Goal: Transaction & Acquisition: Book appointment/travel/reservation

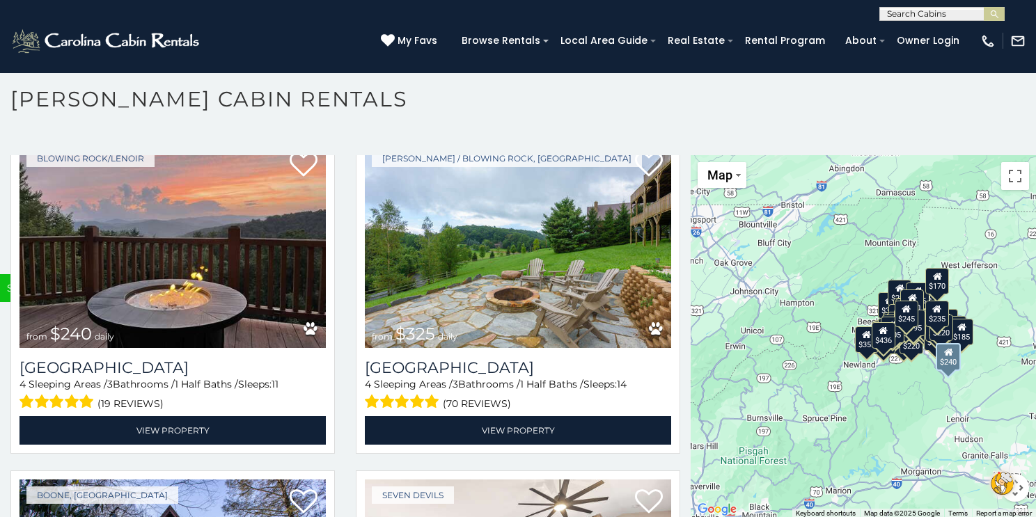
scroll to position [9492, 0]
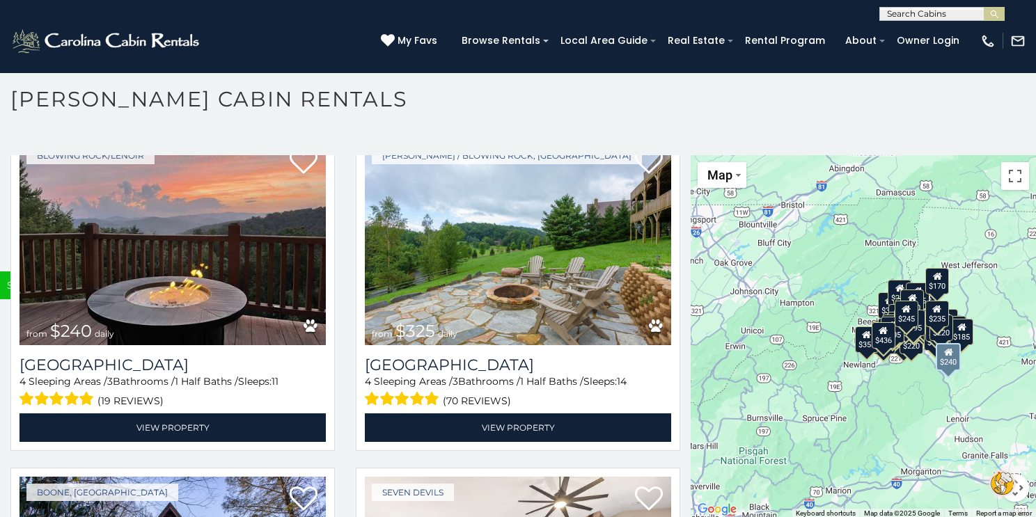
click at [333, 370] on div "Blowing Rock/Lenoir from $240 daily Winterfell Lodge 4 Sleeping Areas / 3 Bathr…" at bounding box center [172, 291] width 325 height 320
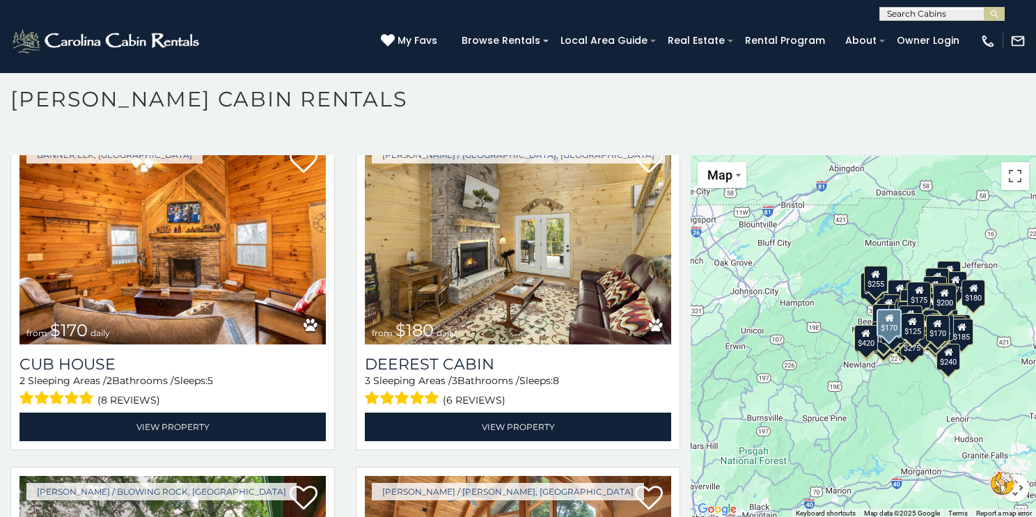
scroll to position [19234, 0]
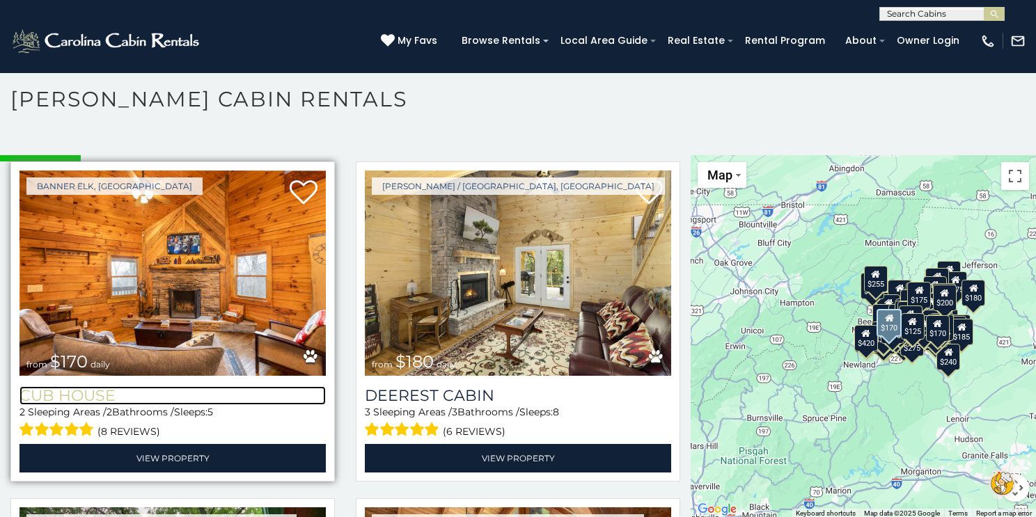
click at [115, 402] on h3 "Cub House" at bounding box center [172, 395] width 306 height 19
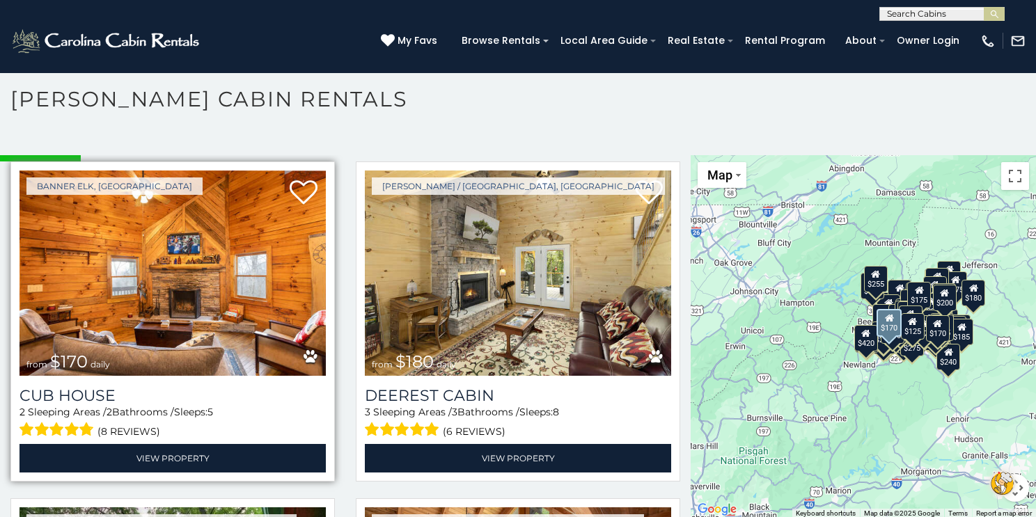
click at [136, 341] on img at bounding box center [172, 273] width 306 height 205
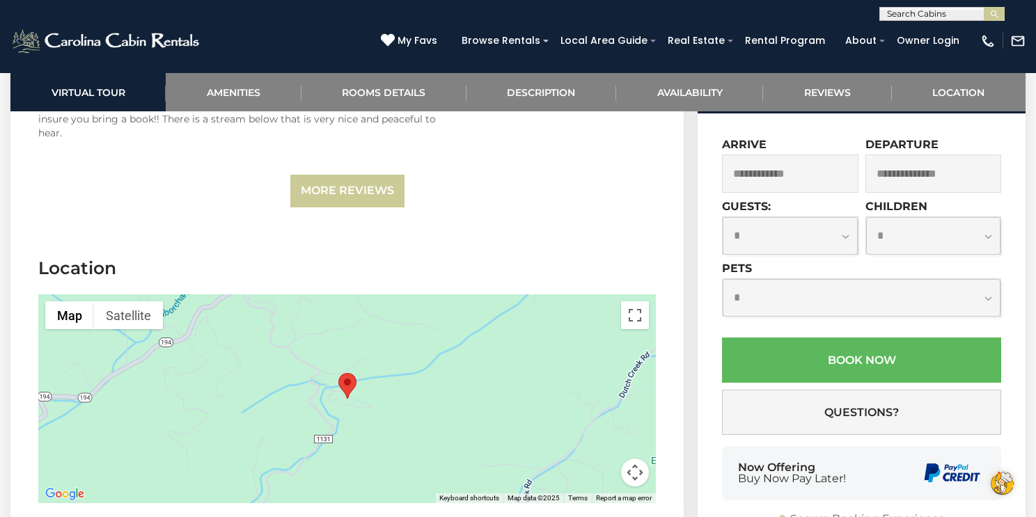
scroll to position [2878, 0]
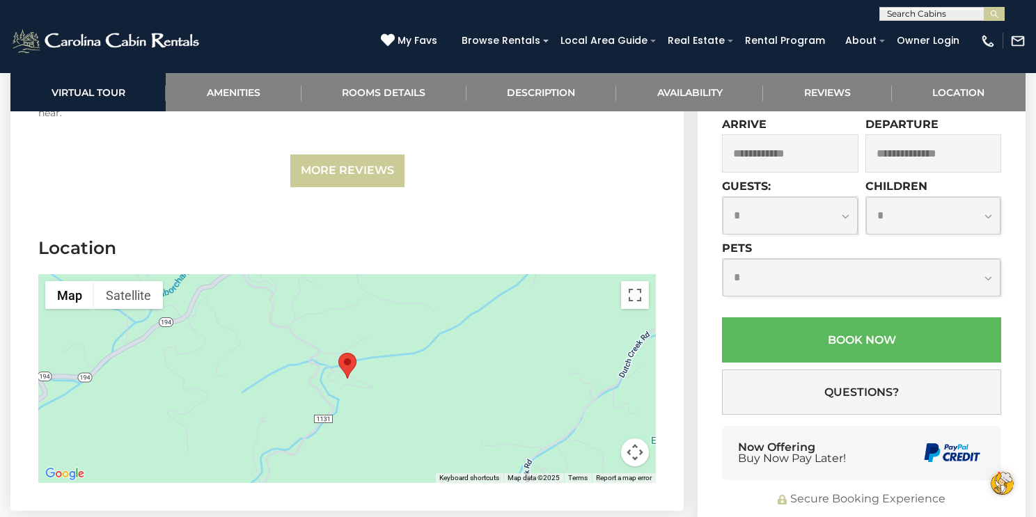
click at [633, 439] on button "Map camera controls" at bounding box center [635, 453] width 28 height 28
click at [600, 439] on button "Zoom out" at bounding box center [600, 453] width 28 height 28
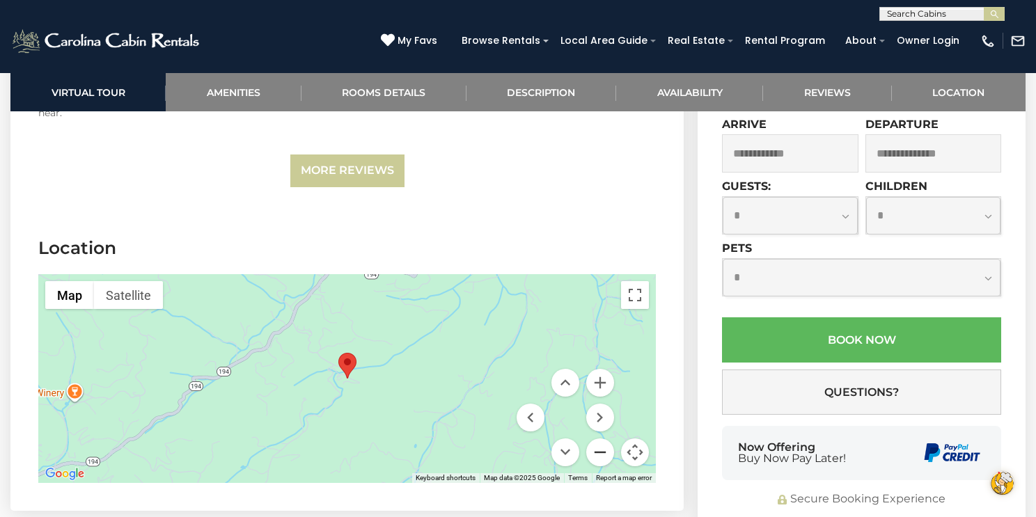
click at [600, 439] on button "Zoom out" at bounding box center [600, 453] width 28 height 28
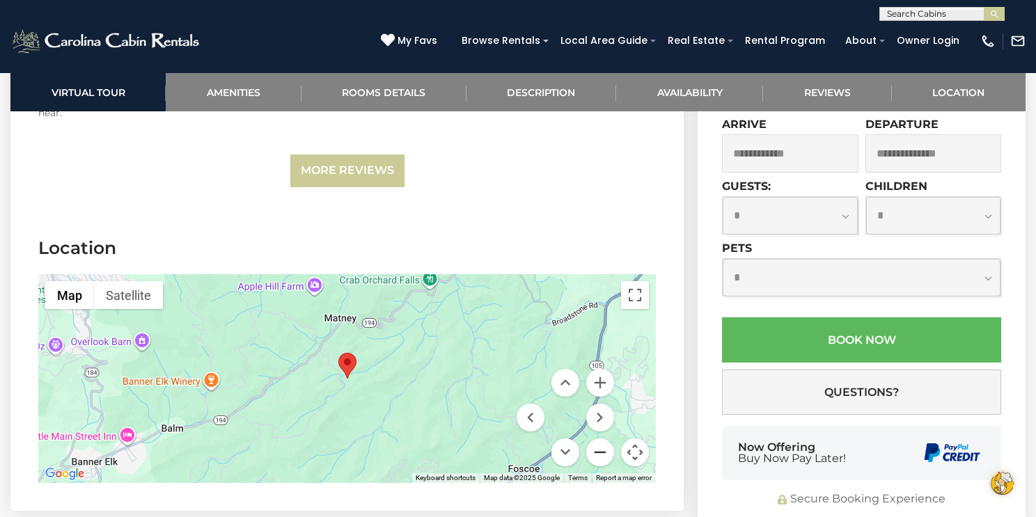
click at [600, 439] on button "Zoom out" at bounding box center [600, 453] width 28 height 28
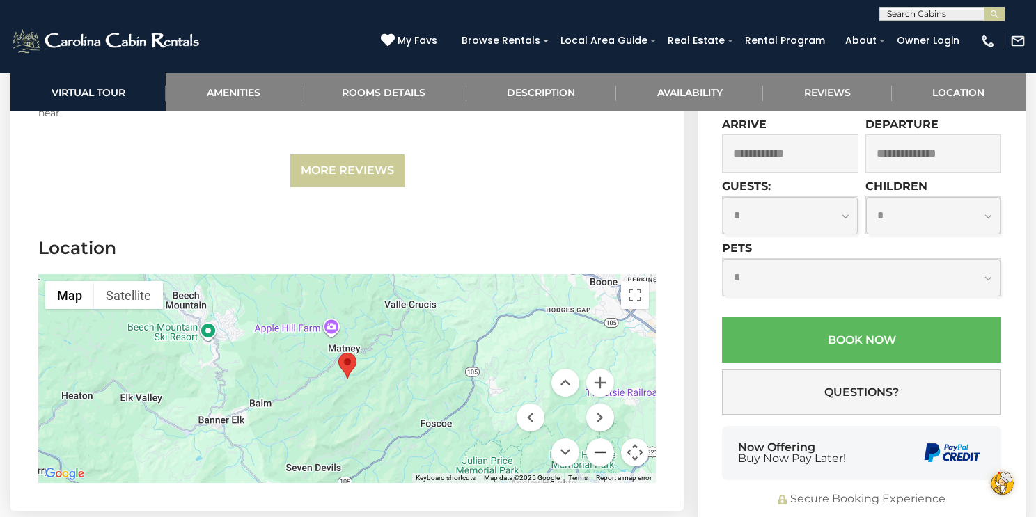
click at [600, 439] on button "Zoom out" at bounding box center [600, 453] width 28 height 28
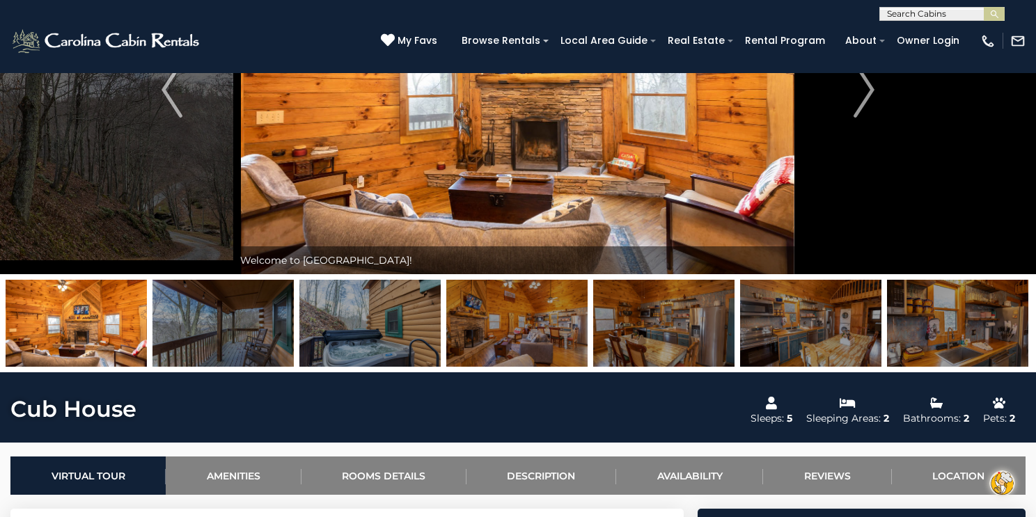
scroll to position [165, 0]
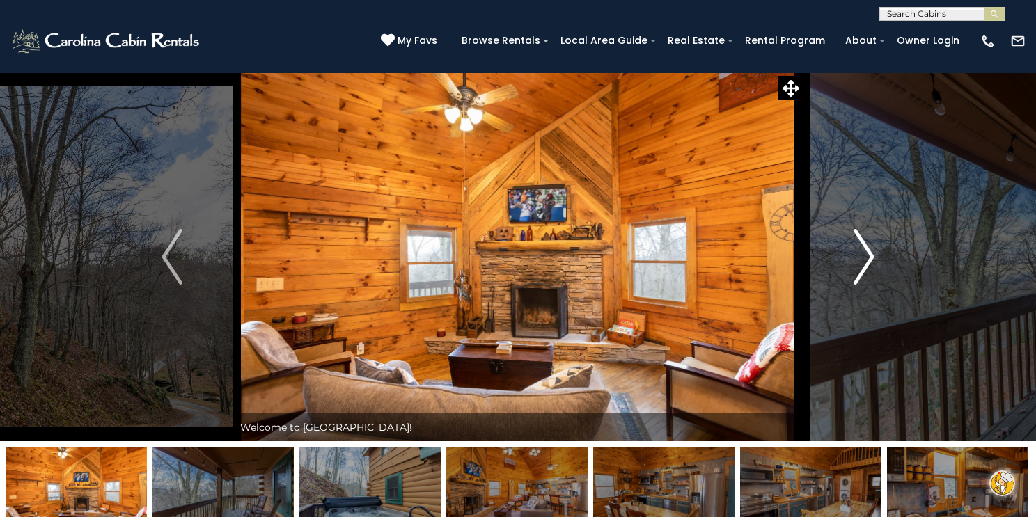
click at [865, 258] on img "Next" at bounding box center [864, 257] width 21 height 56
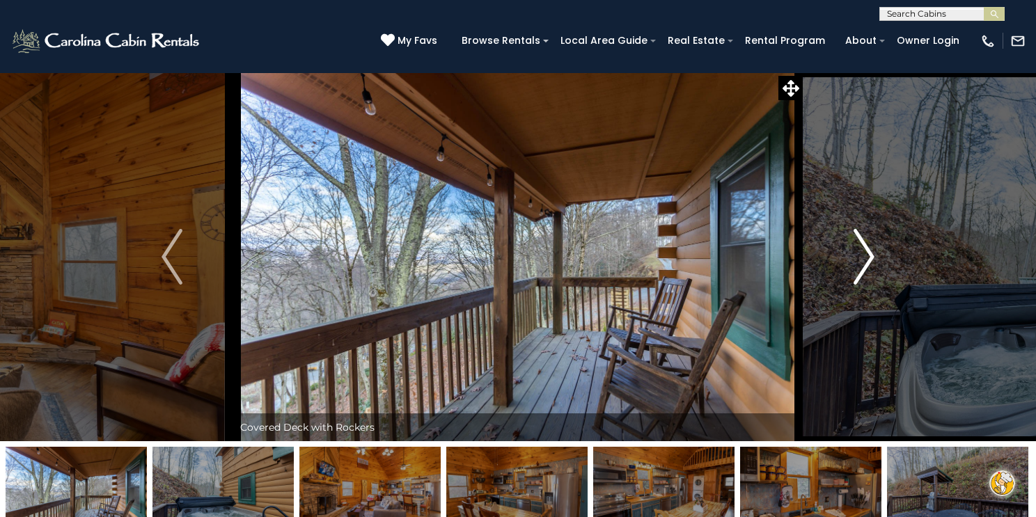
click at [865, 258] on img "Next" at bounding box center [864, 257] width 21 height 56
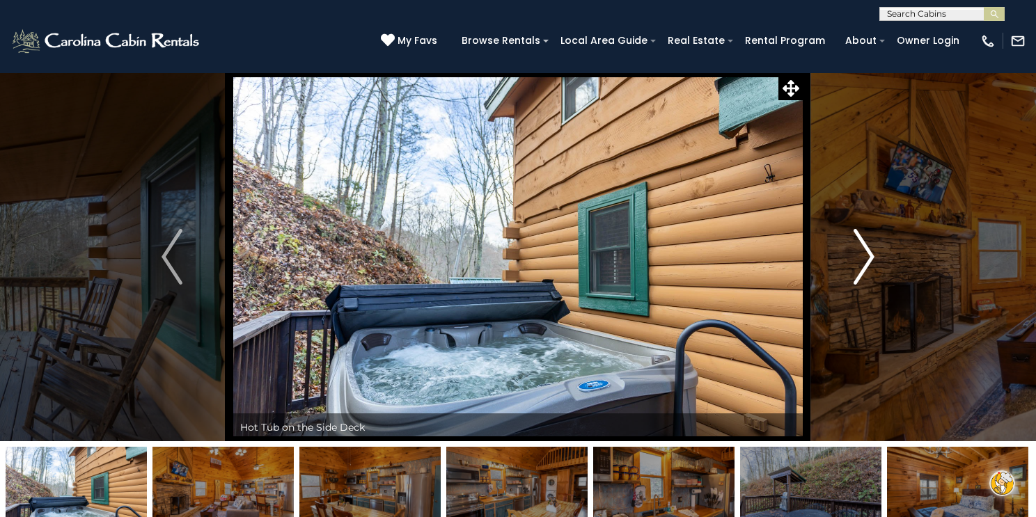
click at [865, 258] on img "Next" at bounding box center [864, 257] width 21 height 56
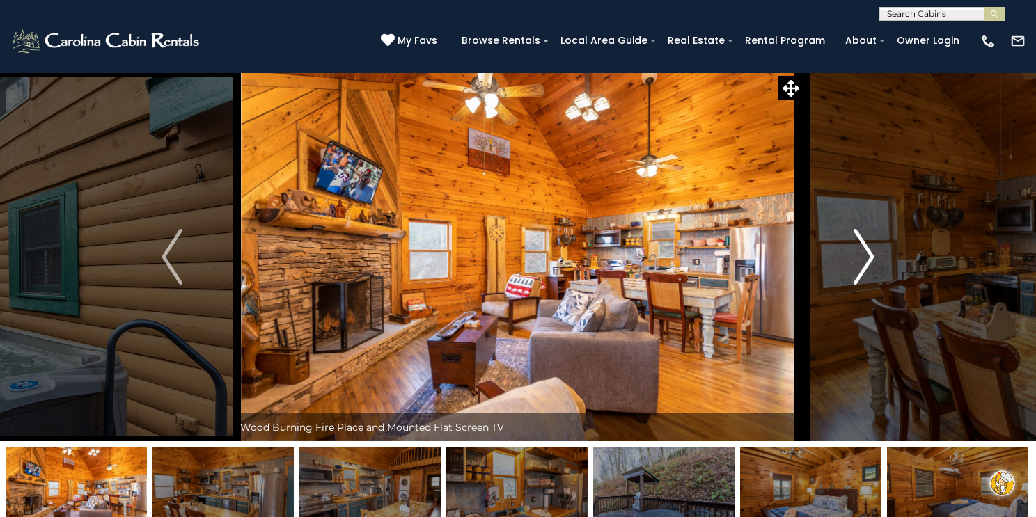
click at [865, 258] on img "Next" at bounding box center [864, 257] width 21 height 56
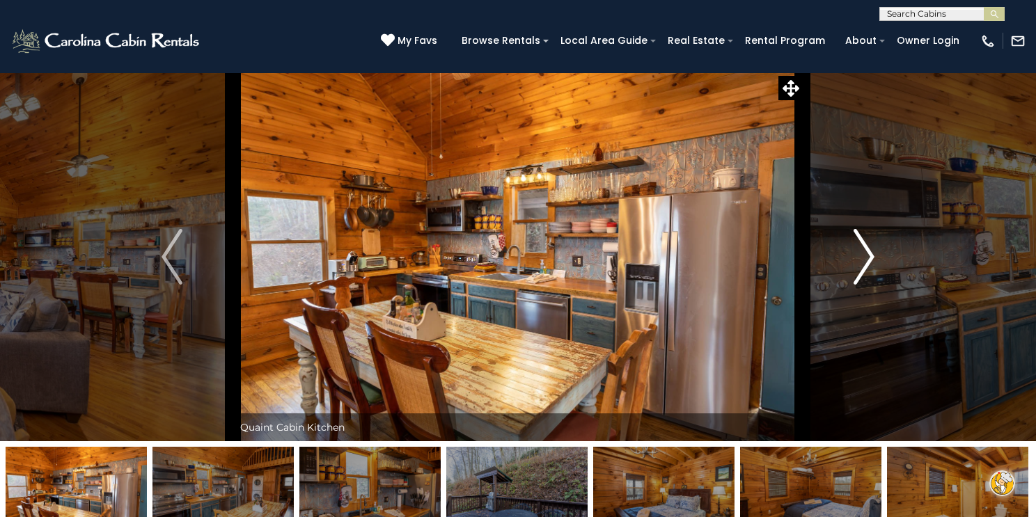
click at [865, 258] on img "Next" at bounding box center [864, 257] width 21 height 56
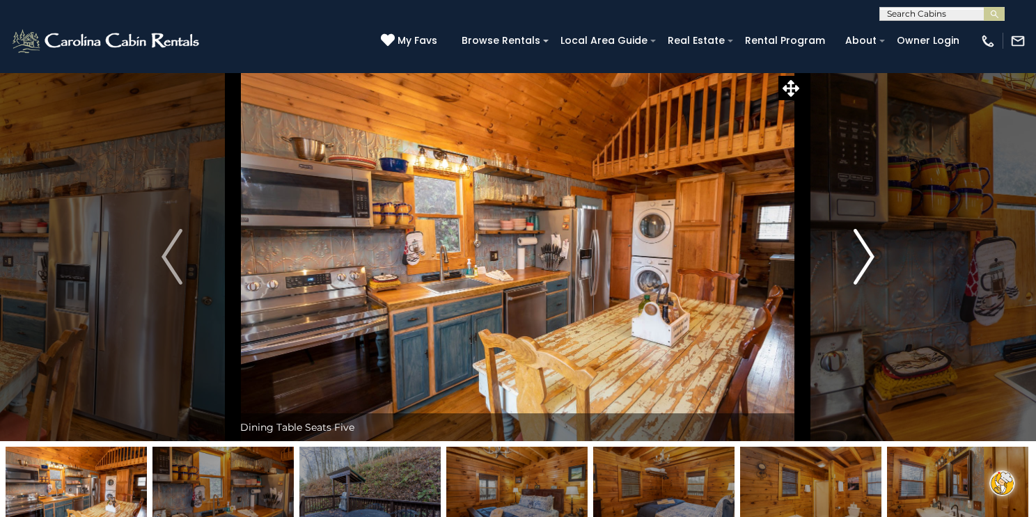
click at [865, 258] on img "Next" at bounding box center [864, 257] width 21 height 56
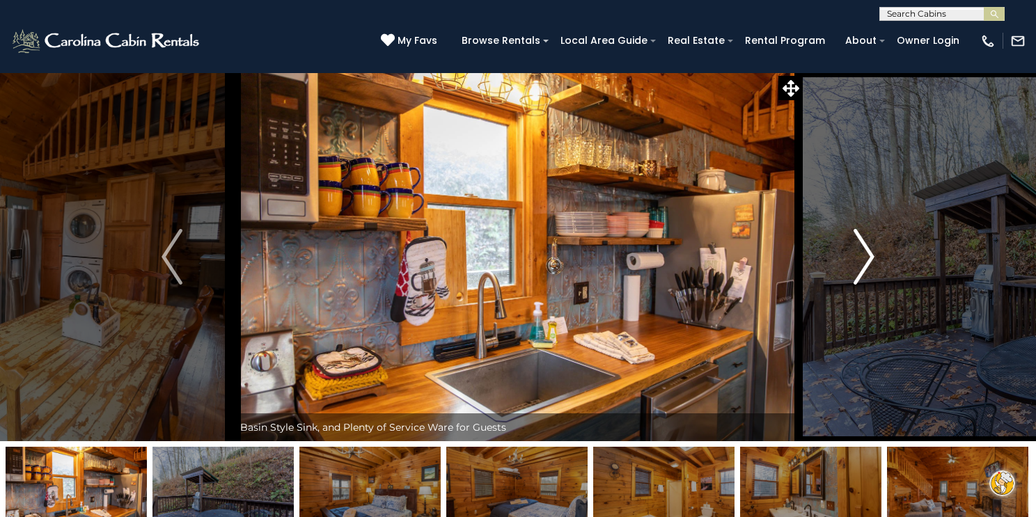
click at [865, 260] on img "Next" at bounding box center [864, 257] width 21 height 56
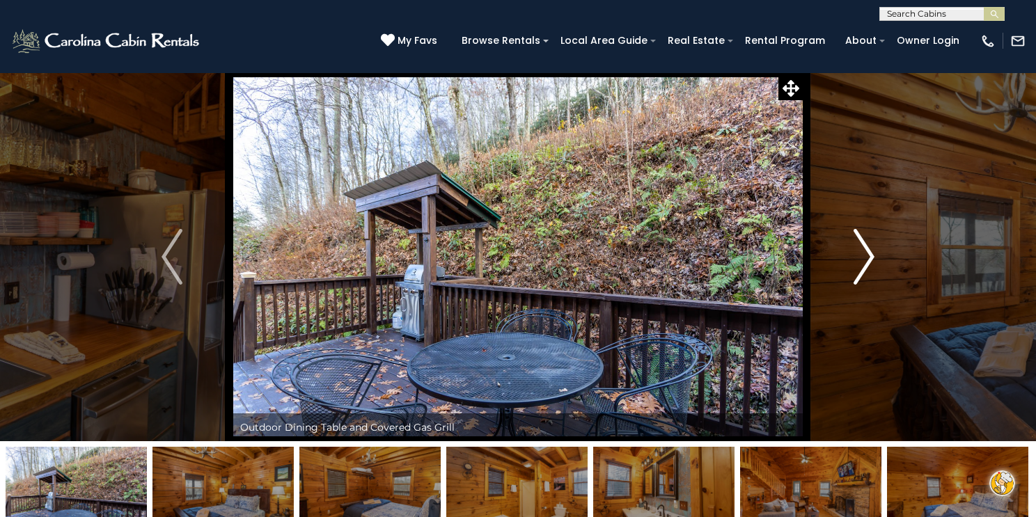
click at [865, 260] on img "Next" at bounding box center [864, 257] width 21 height 56
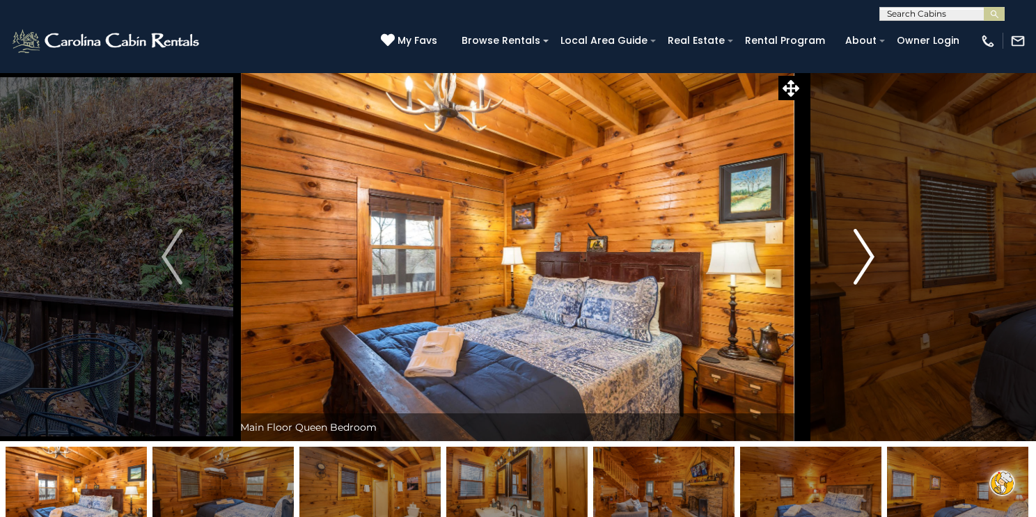
click at [865, 260] on img "Next" at bounding box center [864, 257] width 21 height 56
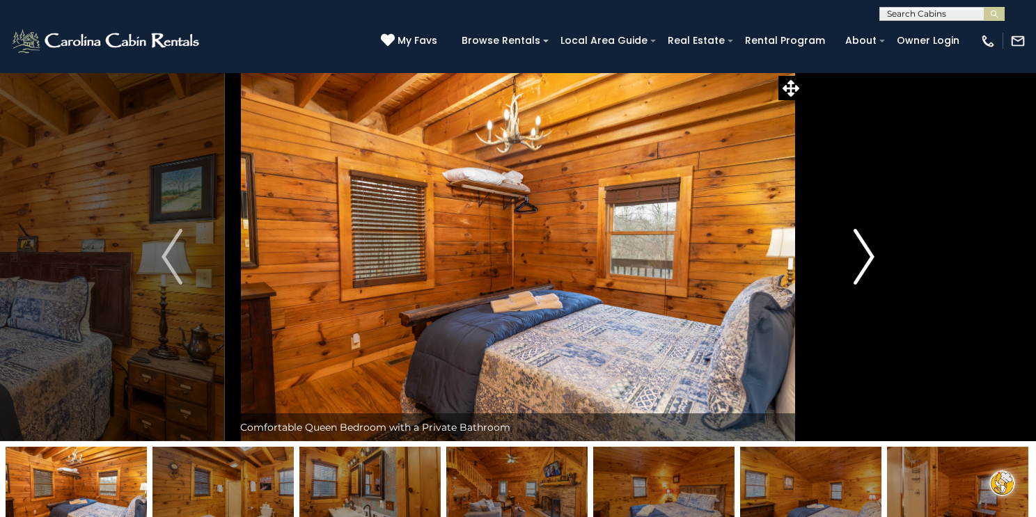
click at [865, 260] on img "Next" at bounding box center [864, 257] width 21 height 56
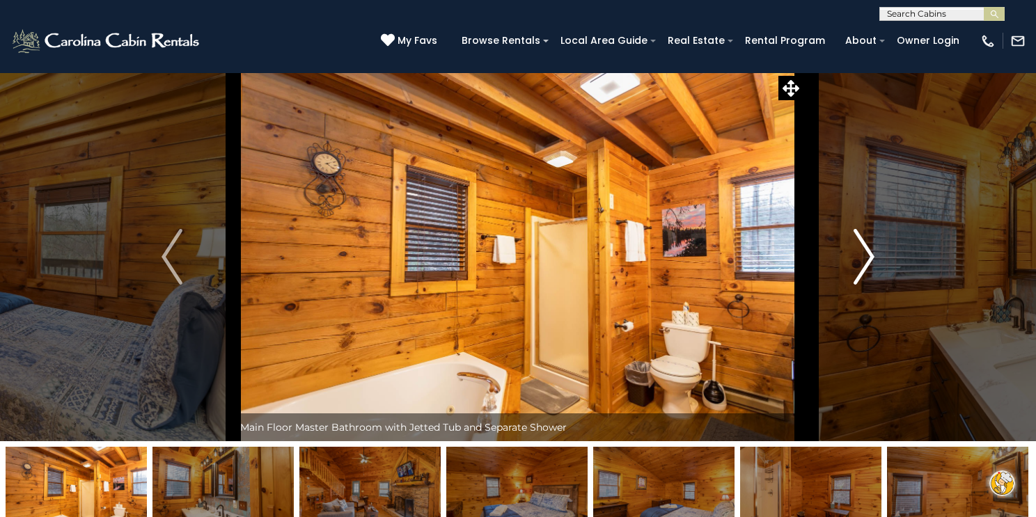
click at [865, 260] on img "Next" at bounding box center [864, 257] width 21 height 56
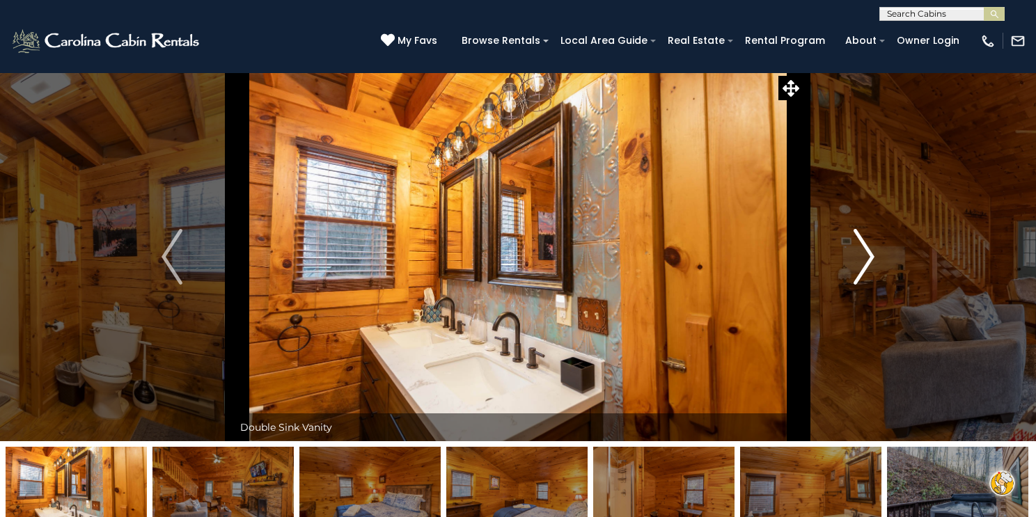
click at [865, 260] on img "Next" at bounding box center [864, 257] width 21 height 56
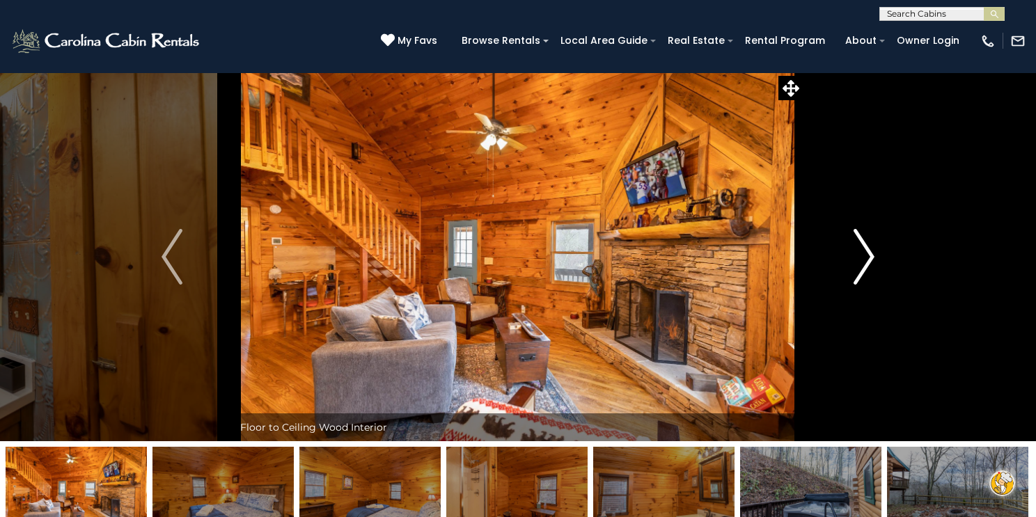
click at [865, 260] on img "Next" at bounding box center [864, 257] width 21 height 56
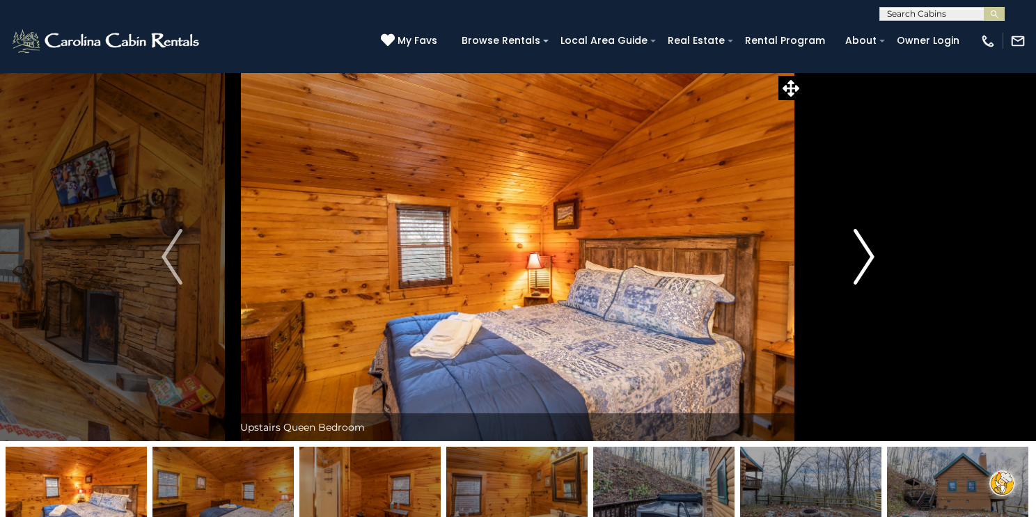
click at [865, 260] on img "Next" at bounding box center [864, 257] width 21 height 56
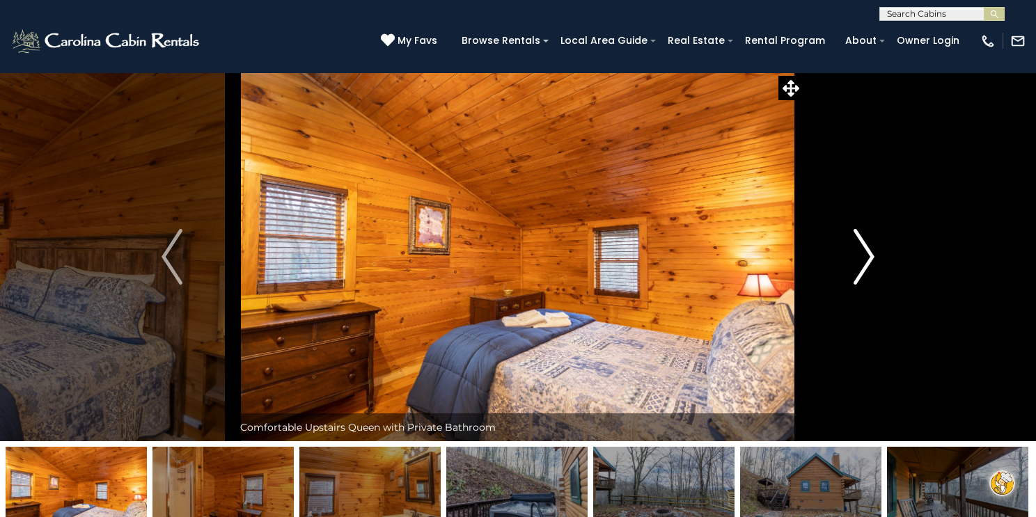
click at [865, 260] on img "Next" at bounding box center [864, 257] width 21 height 56
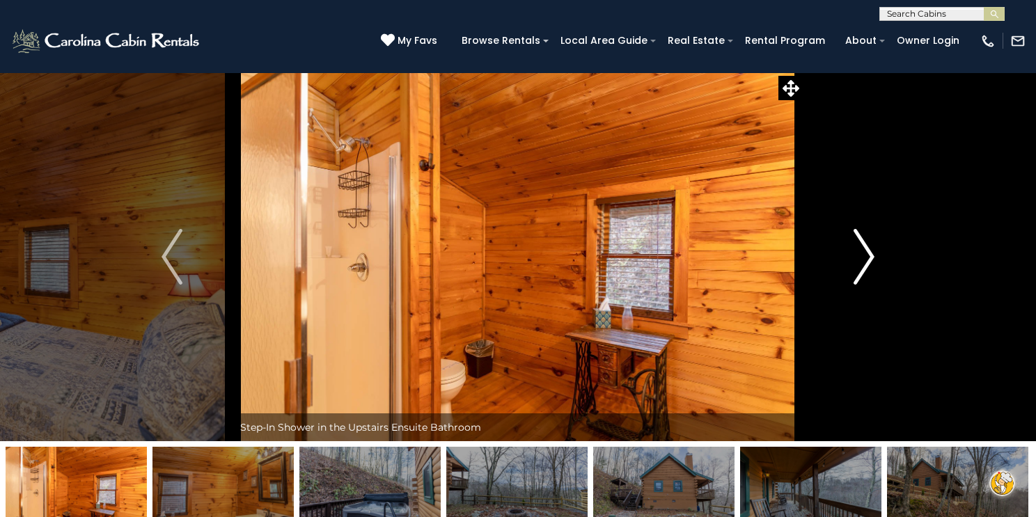
click at [865, 260] on img "Next" at bounding box center [864, 257] width 21 height 56
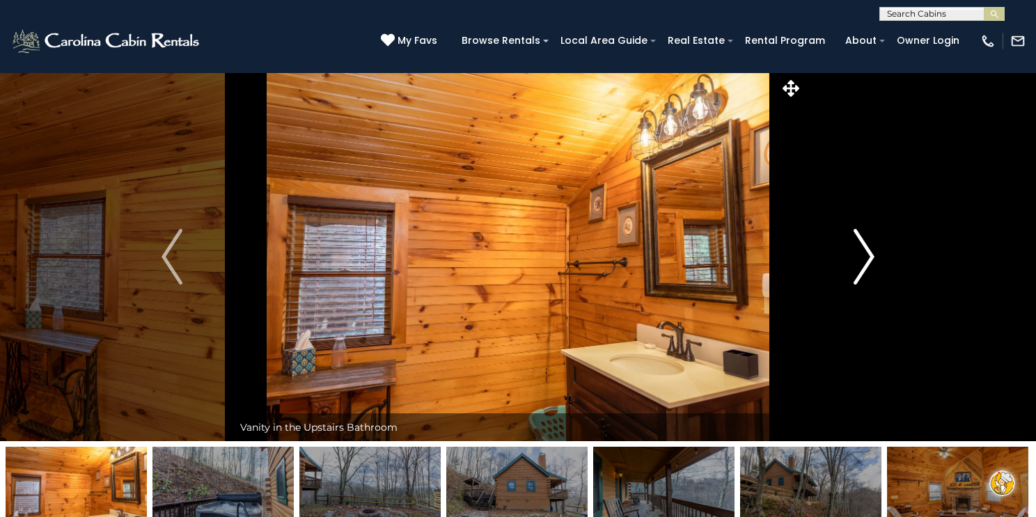
click at [865, 260] on img "Next" at bounding box center [864, 257] width 21 height 56
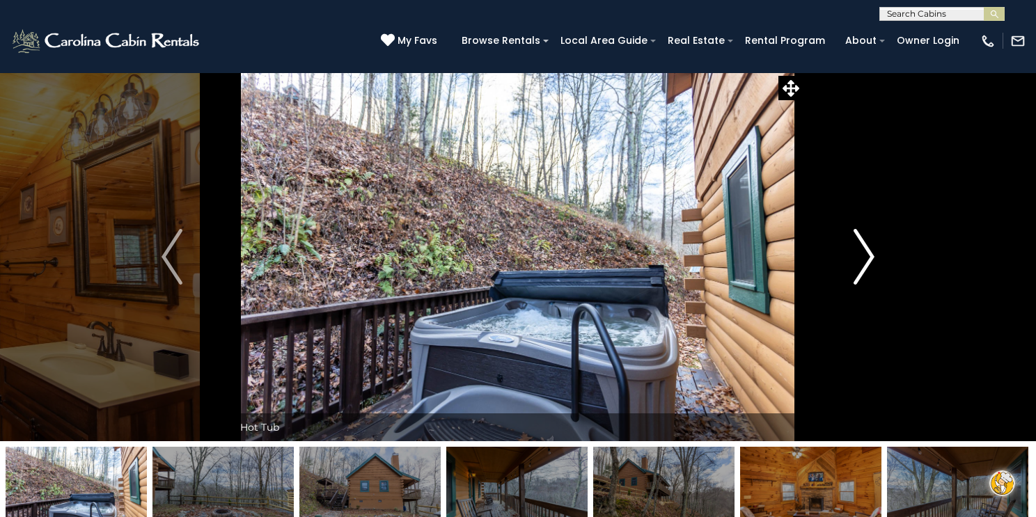
click at [865, 260] on img "Next" at bounding box center [864, 257] width 21 height 56
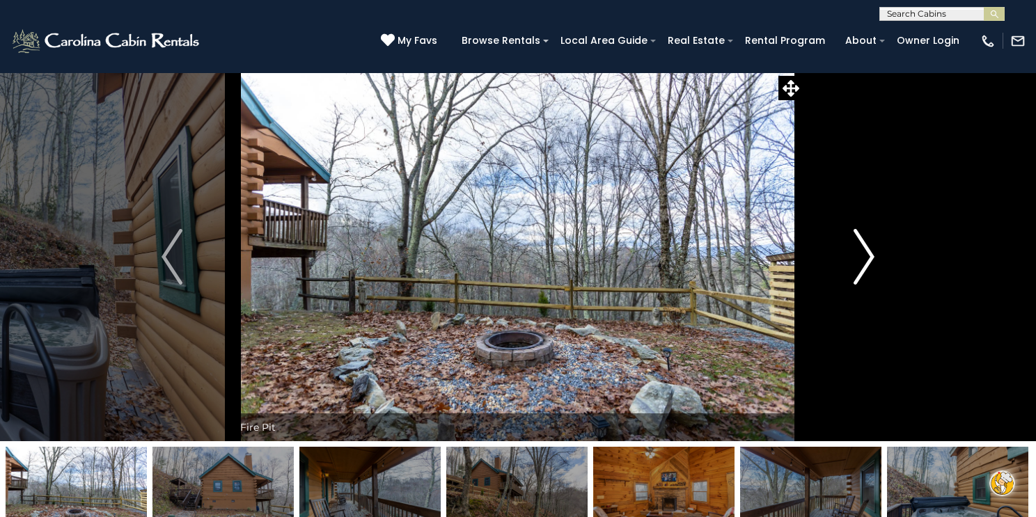
click at [865, 261] on img "Next" at bounding box center [864, 257] width 21 height 56
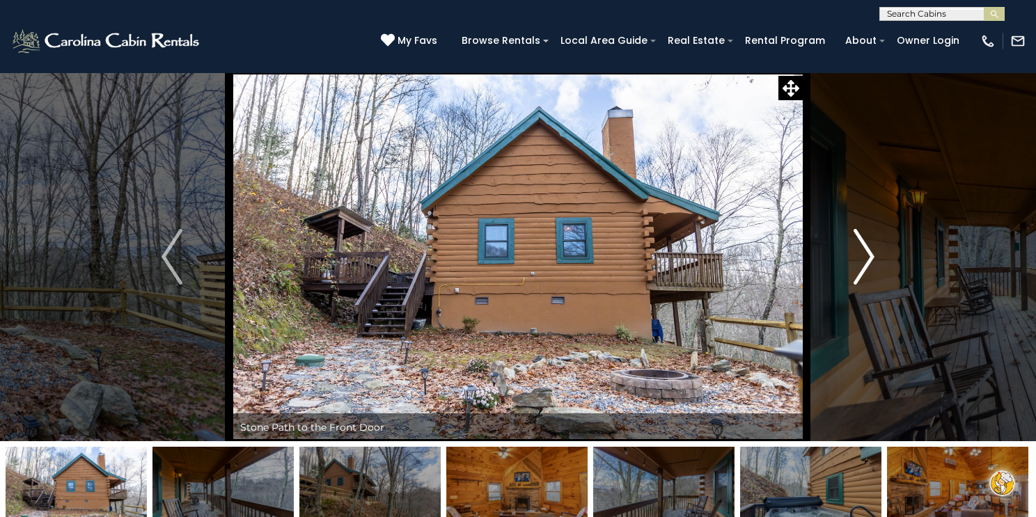
click at [865, 262] on img "Next" at bounding box center [864, 257] width 21 height 56
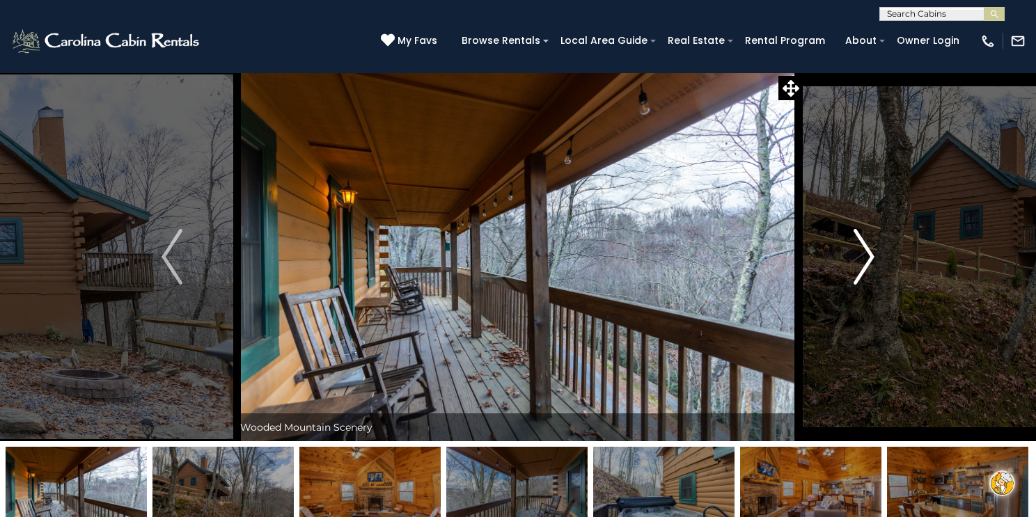
click at [865, 262] on img "Next" at bounding box center [864, 257] width 21 height 56
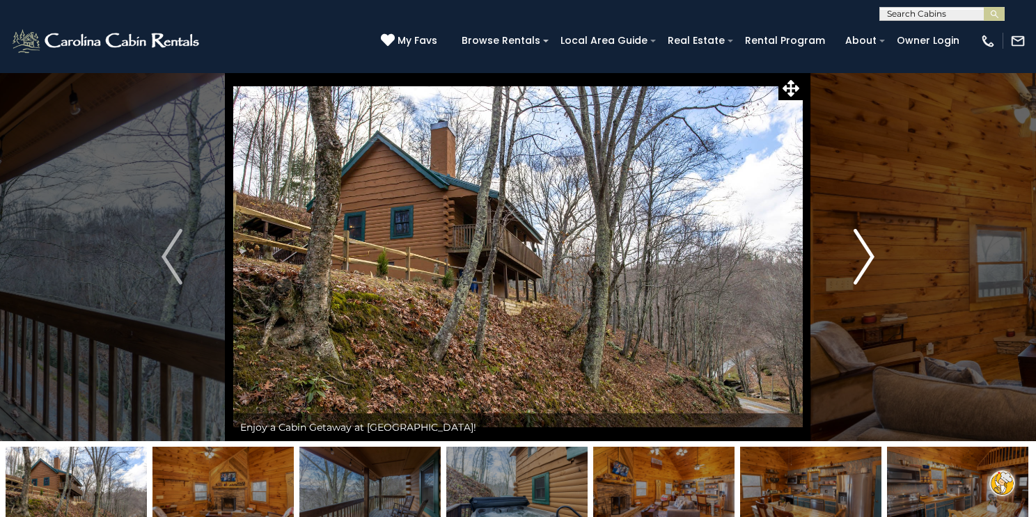
click at [865, 262] on img "Next" at bounding box center [864, 257] width 21 height 56
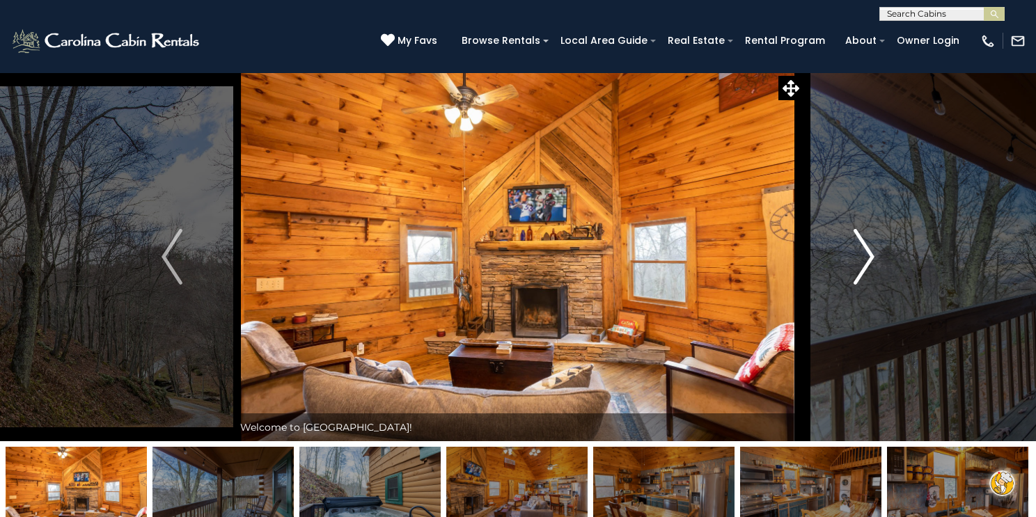
click at [865, 262] on img "Next" at bounding box center [864, 257] width 21 height 56
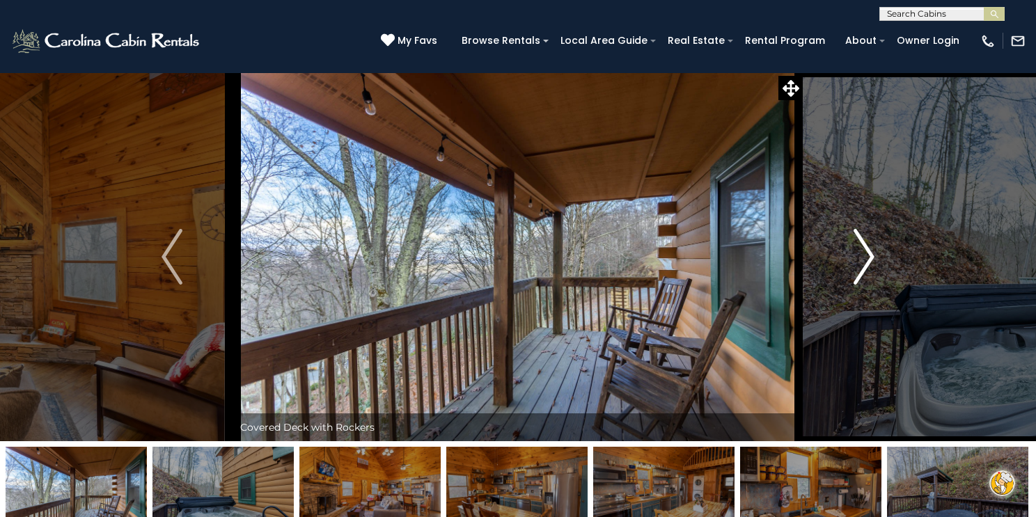
click at [865, 262] on img "Next" at bounding box center [864, 257] width 21 height 56
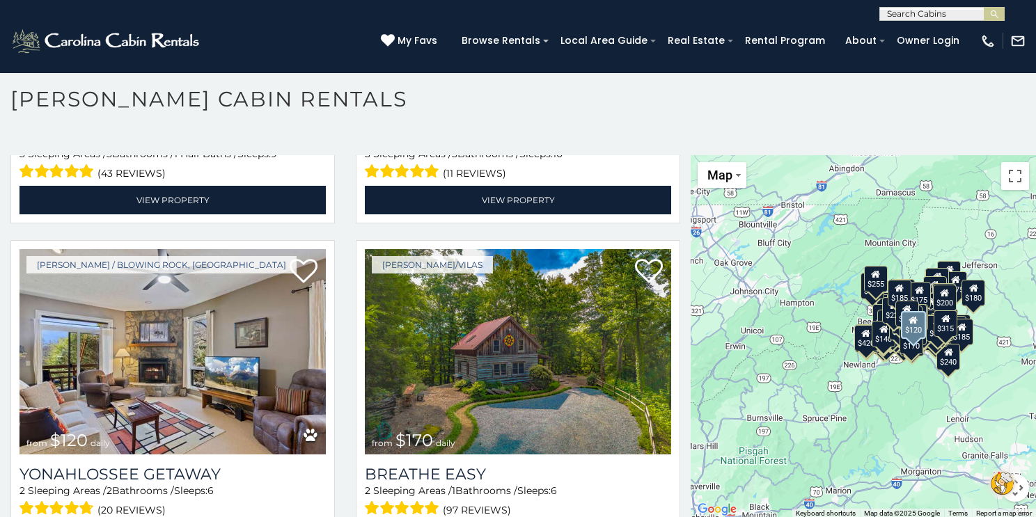
scroll to position [24945, 0]
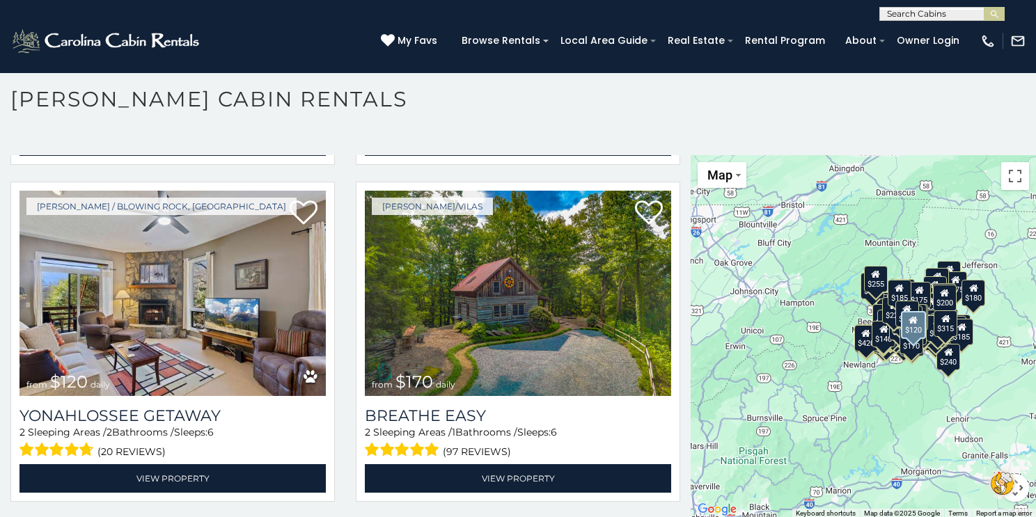
click at [341, 350] on div "Boone / Blowing Rock, NC from $120 daily Yonahlossee Getaway 2 Sleeping Areas /…" at bounding box center [172, 346] width 345 height 329
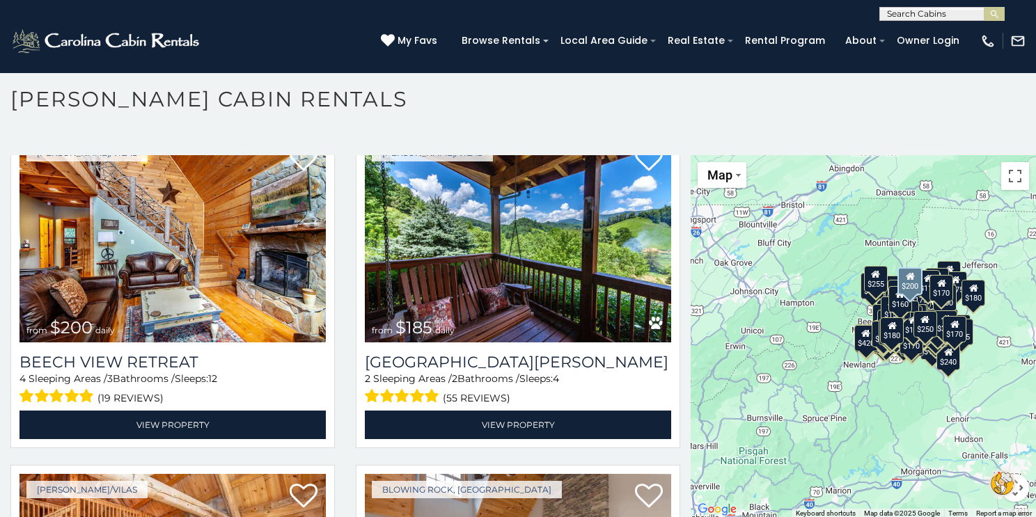
scroll to position [28033, 0]
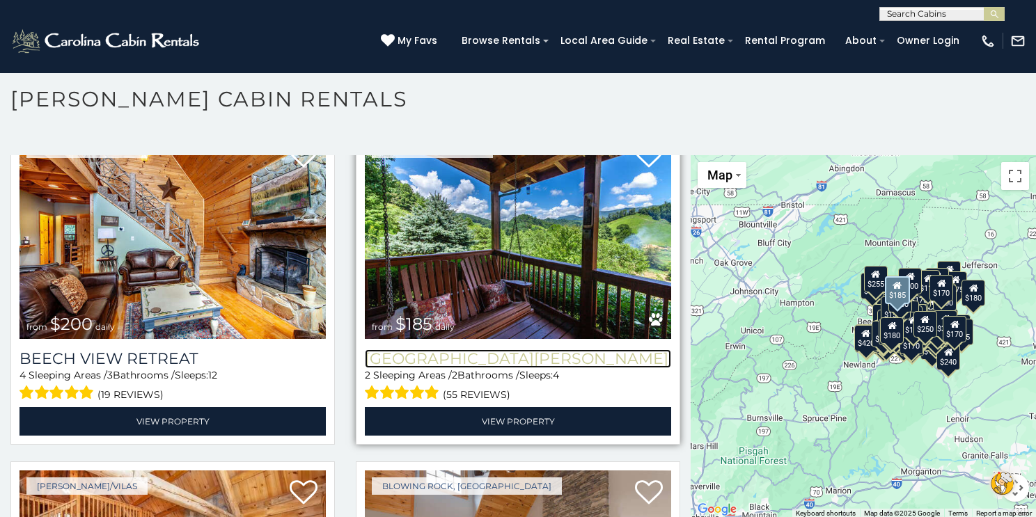
click at [403, 356] on h3 "[GEOGRAPHIC_DATA][PERSON_NAME]" at bounding box center [518, 359] width 306 height 19
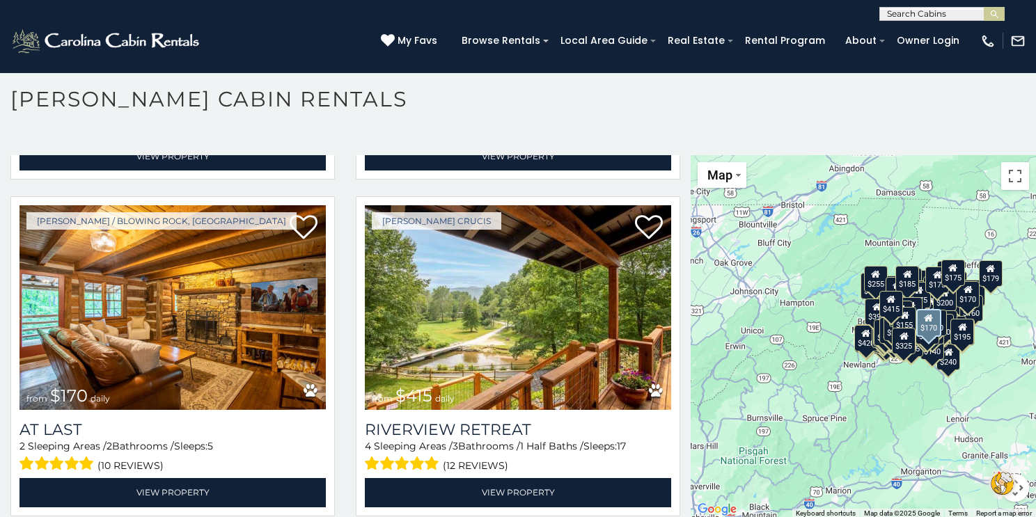
scroll to position [39409, 0]
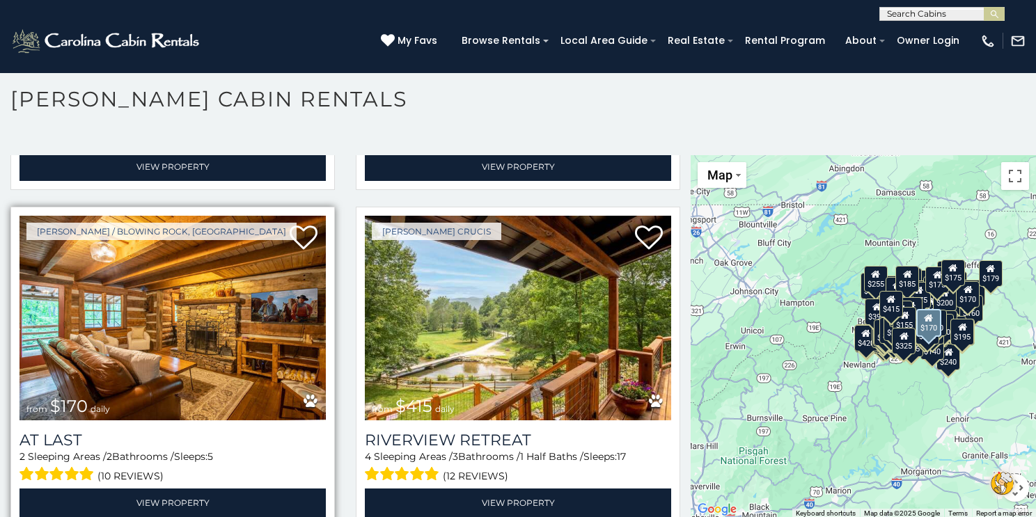
click at [100, 345] on img at bounding box center [172, 318] width 306 height 205
